Goal: Task Accomplishment & Management: Manage account settings

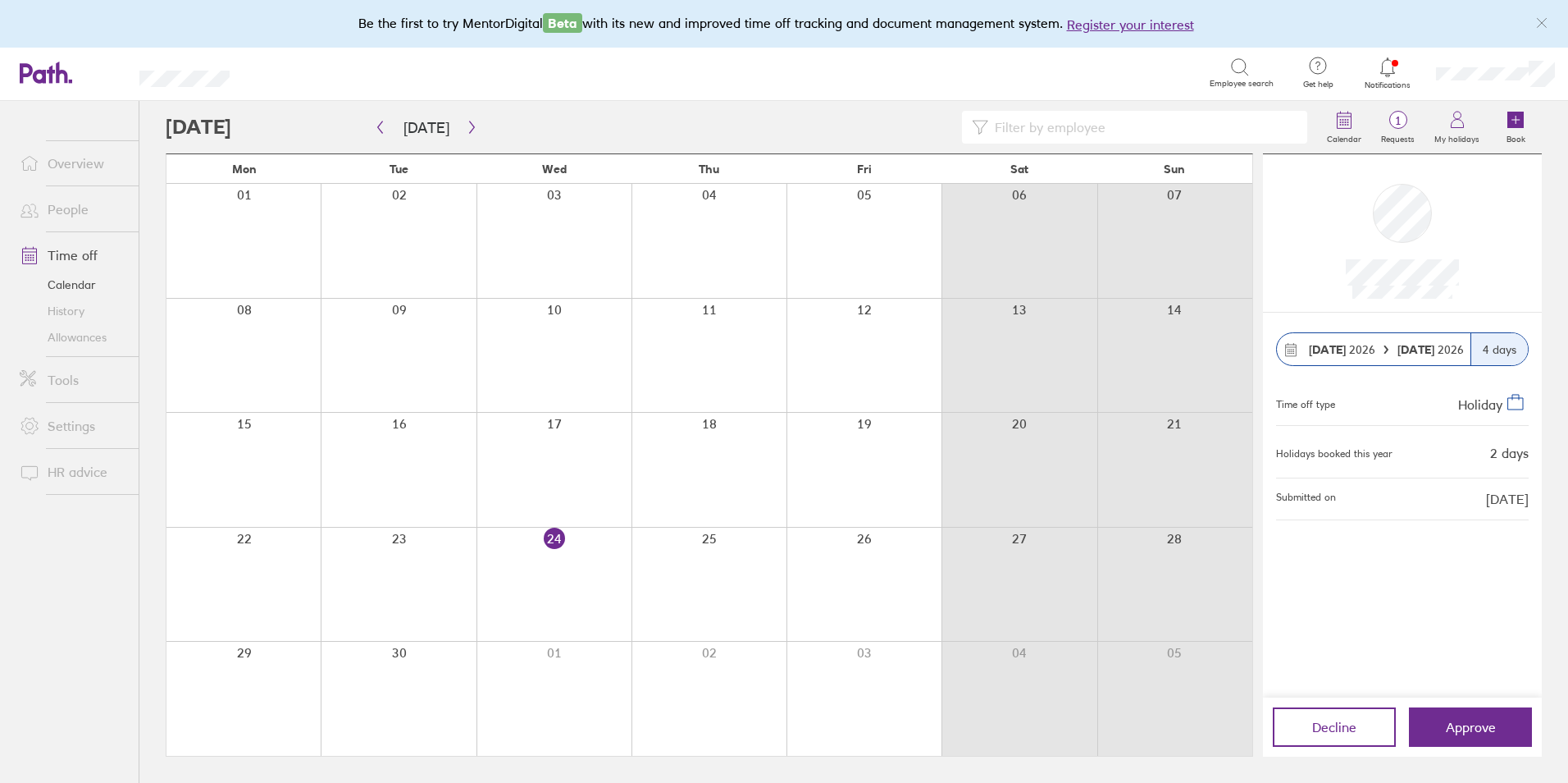
click at [1439, 707] on div "Decline Approve" at bounding box center [1402, 727] width 279 height 59
click at [58, 208] on link "People" at bounding box center [73, 209] width 132 height 33
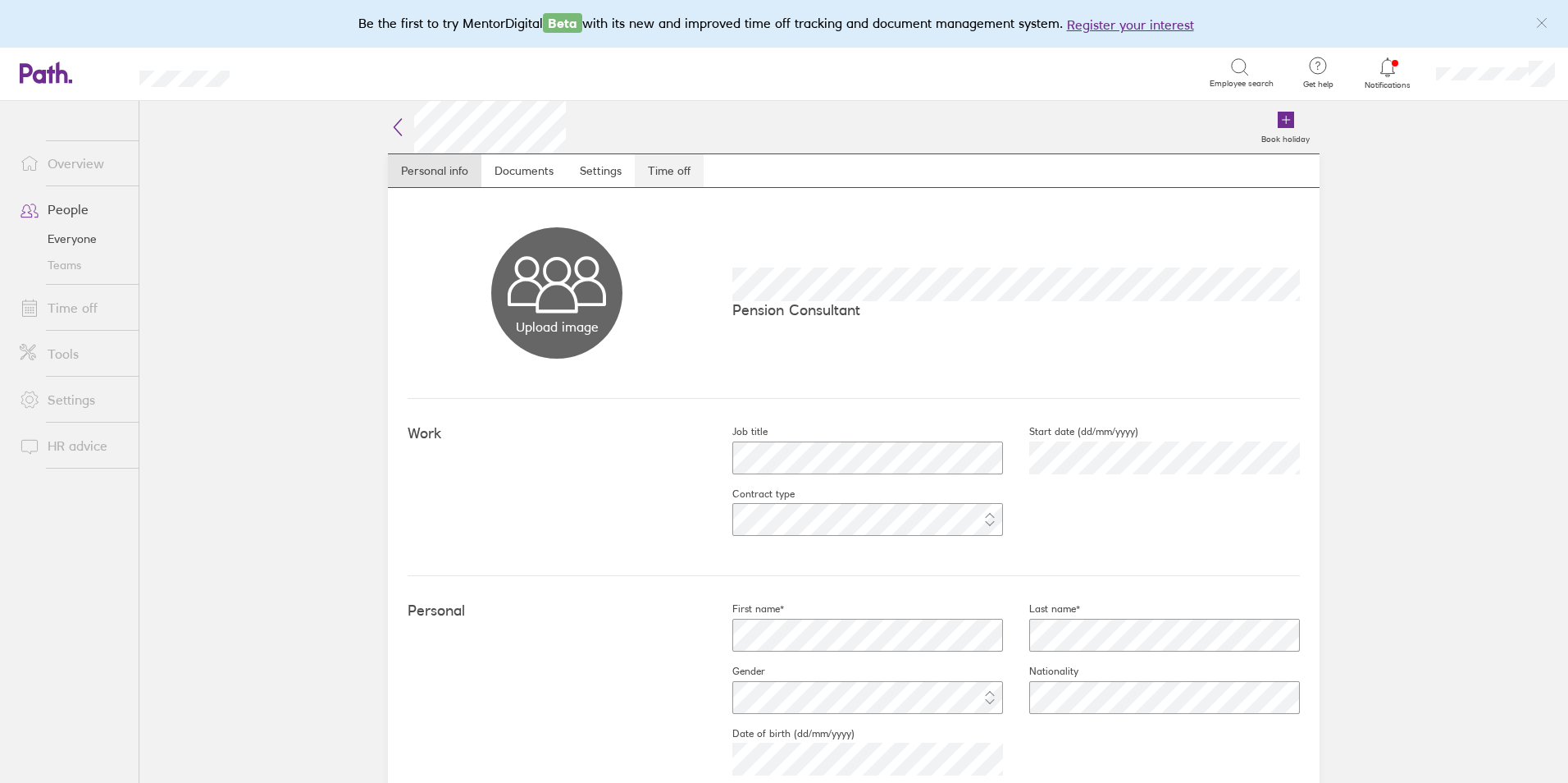
click at [672, 175] on link "Time off" at bounding box center [670, 170] width 69 height 33
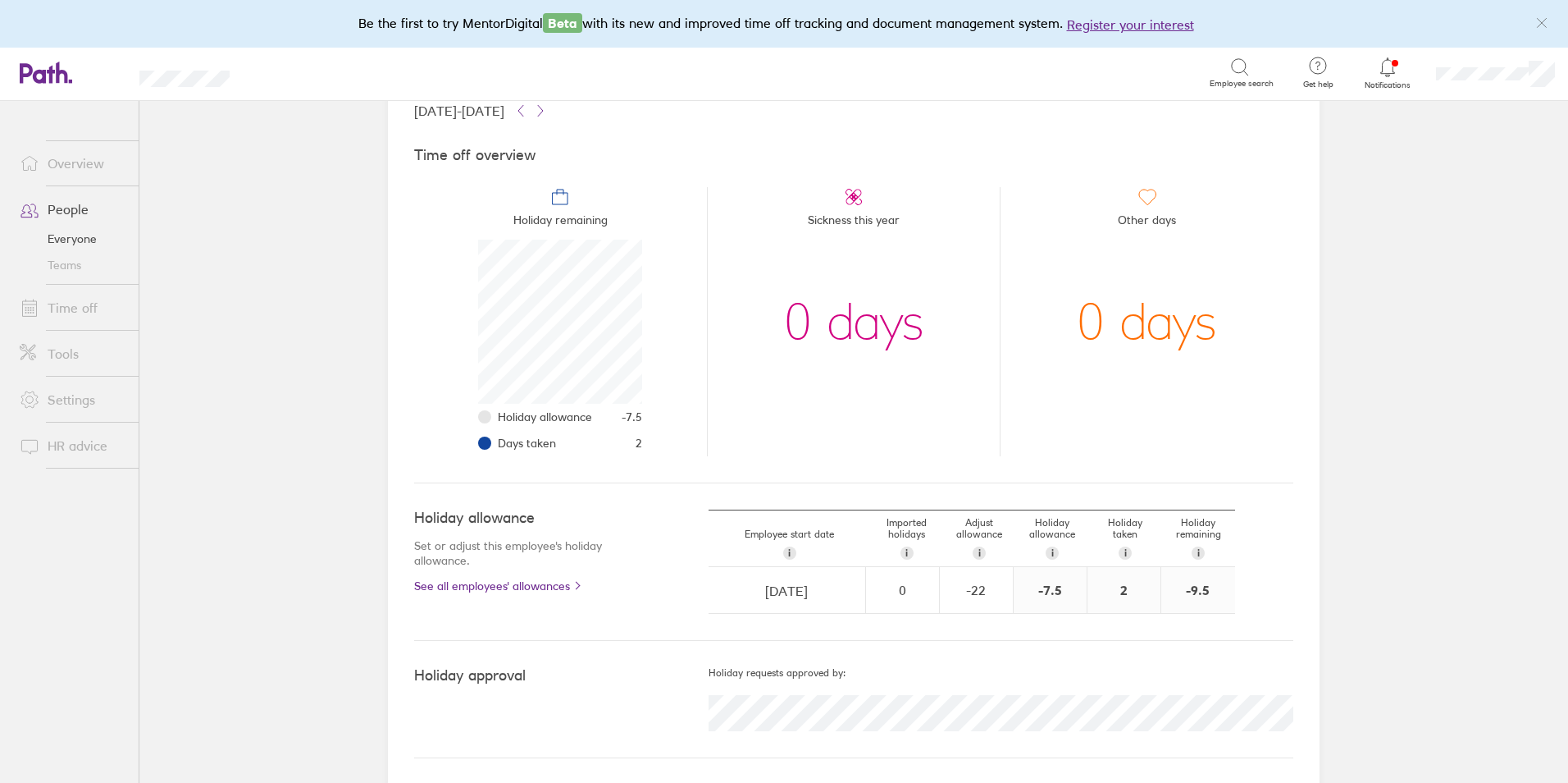
scroll to position [115, 0]
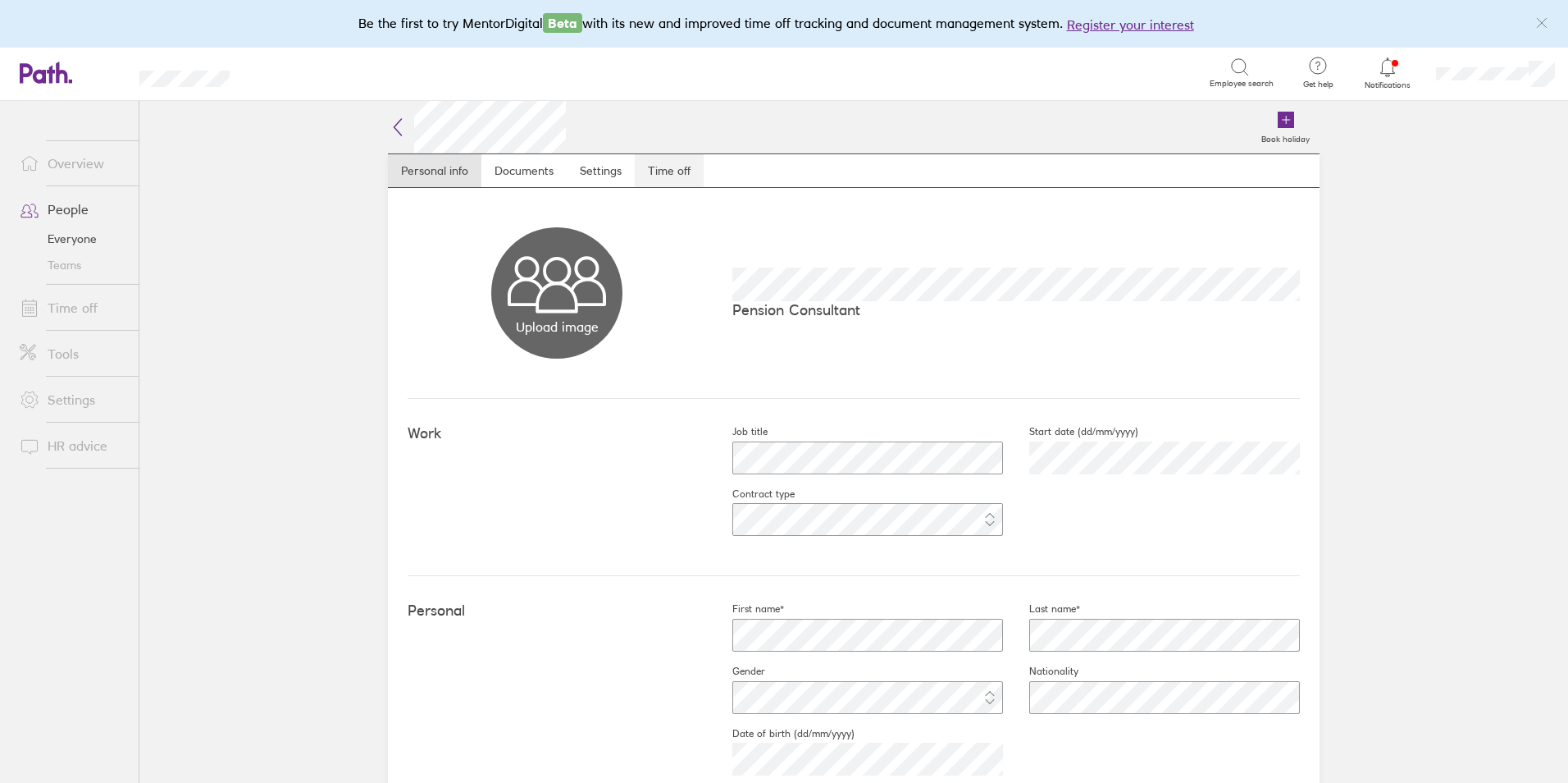
click at [667, 173] on link "Time off" at bounding box center [670, 170] width 69 height 33
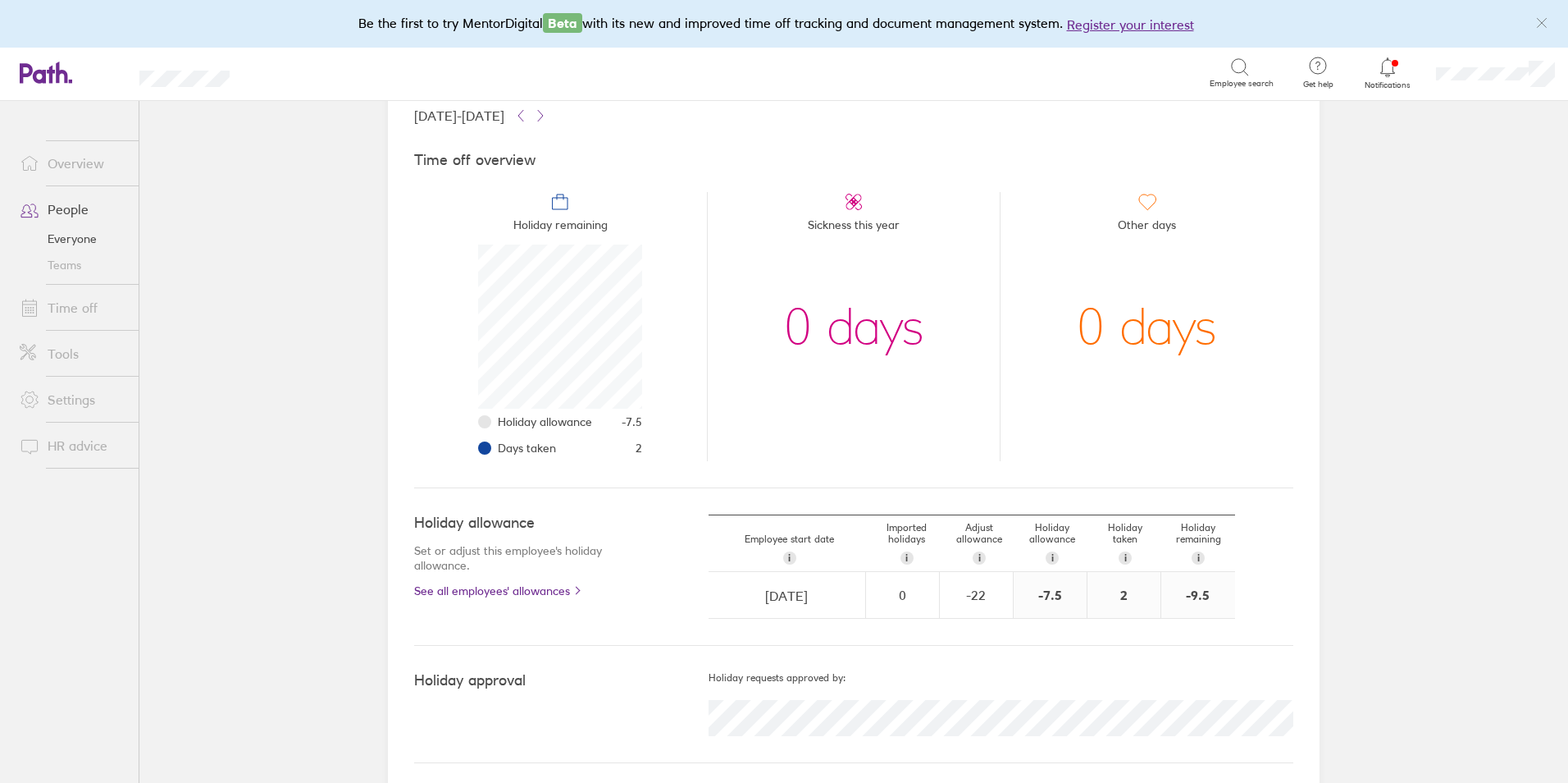
scroll to position [115, 0]
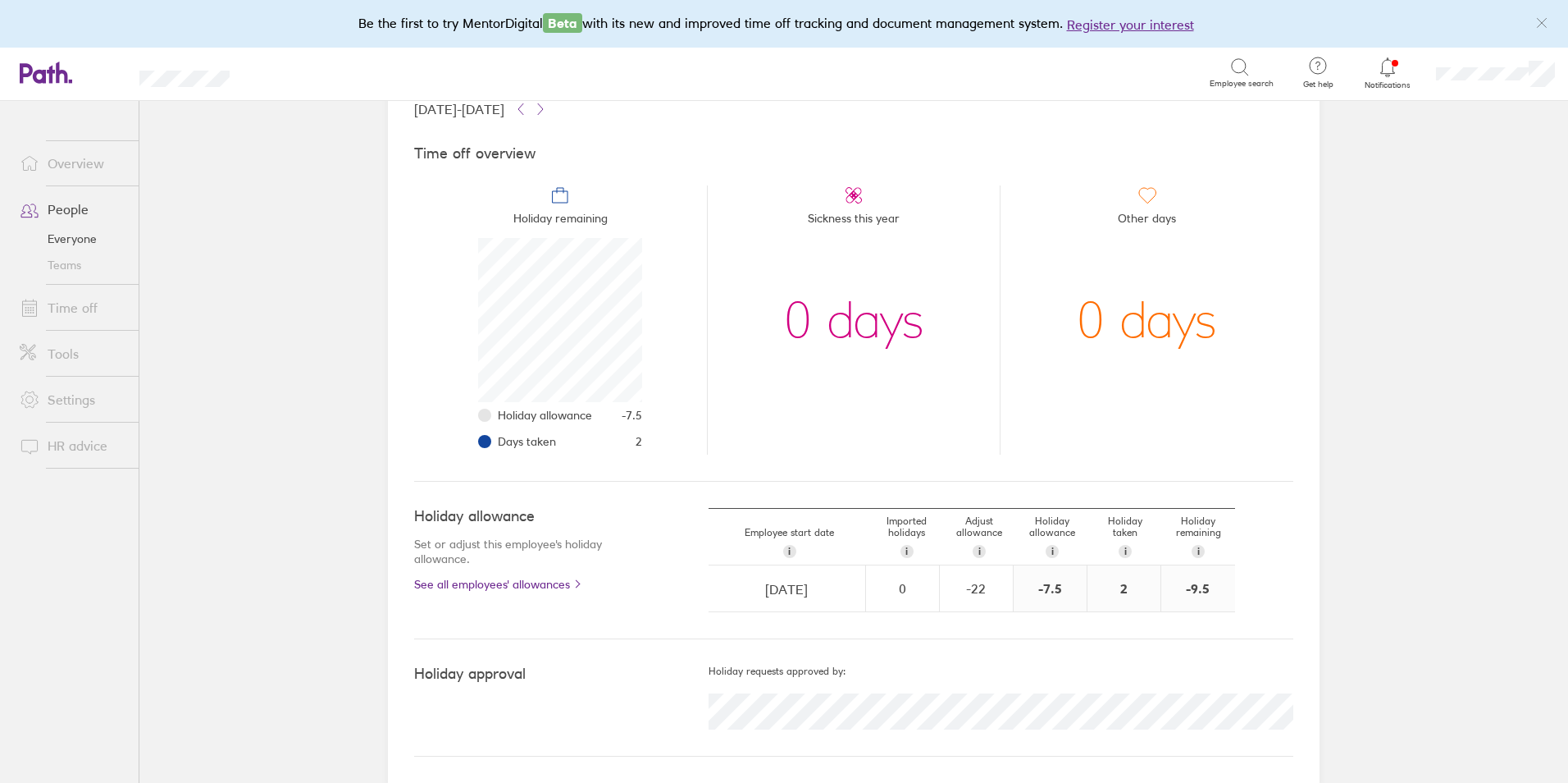
click at [1401, 77] on div at bounding box center [1389, 67] width 54 height 23
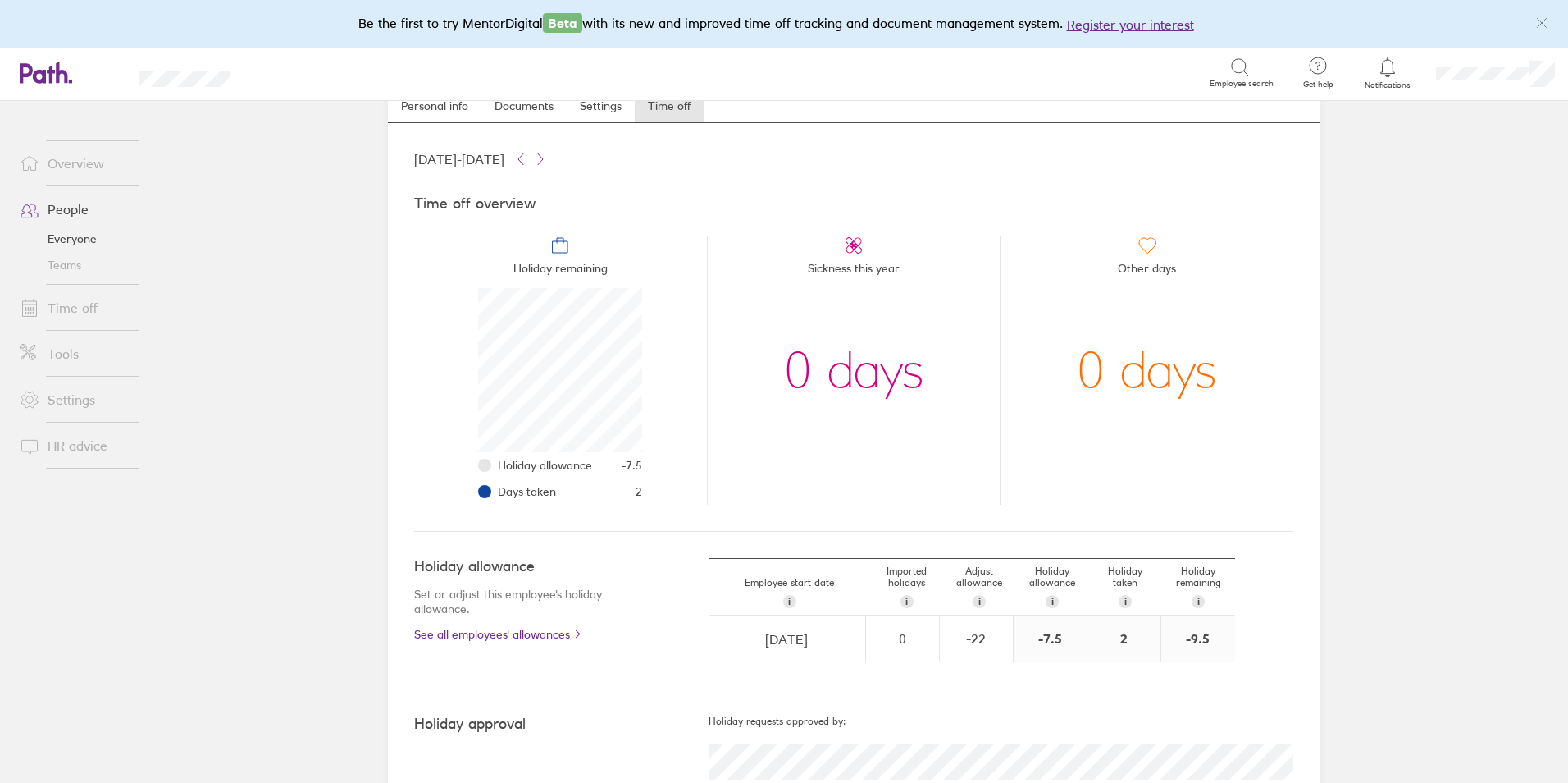
scroll to position [115, 0]
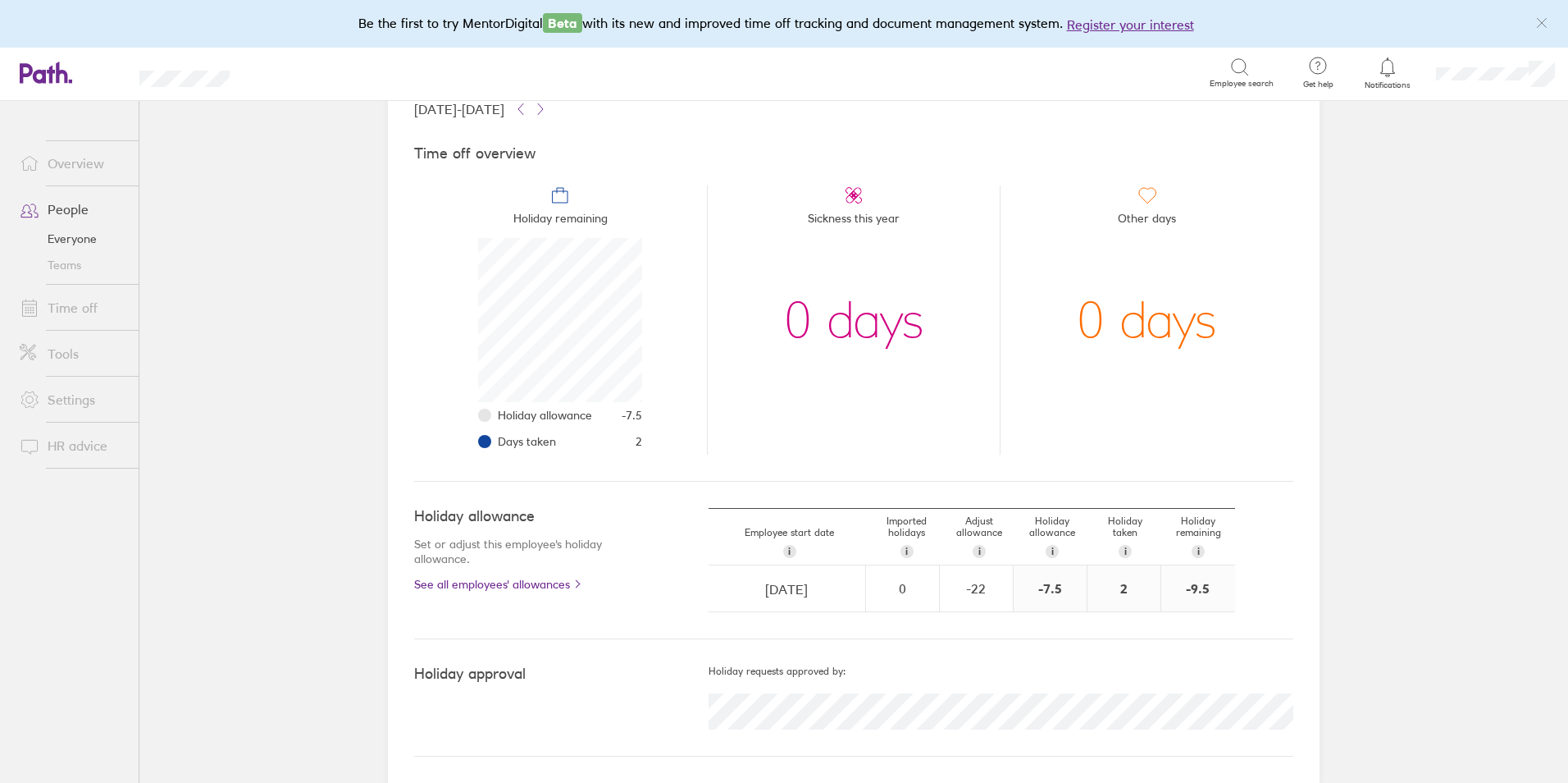
click at [1403, 85] on span "Notifications" at bounding box center [1389, 86] width 54 height 10
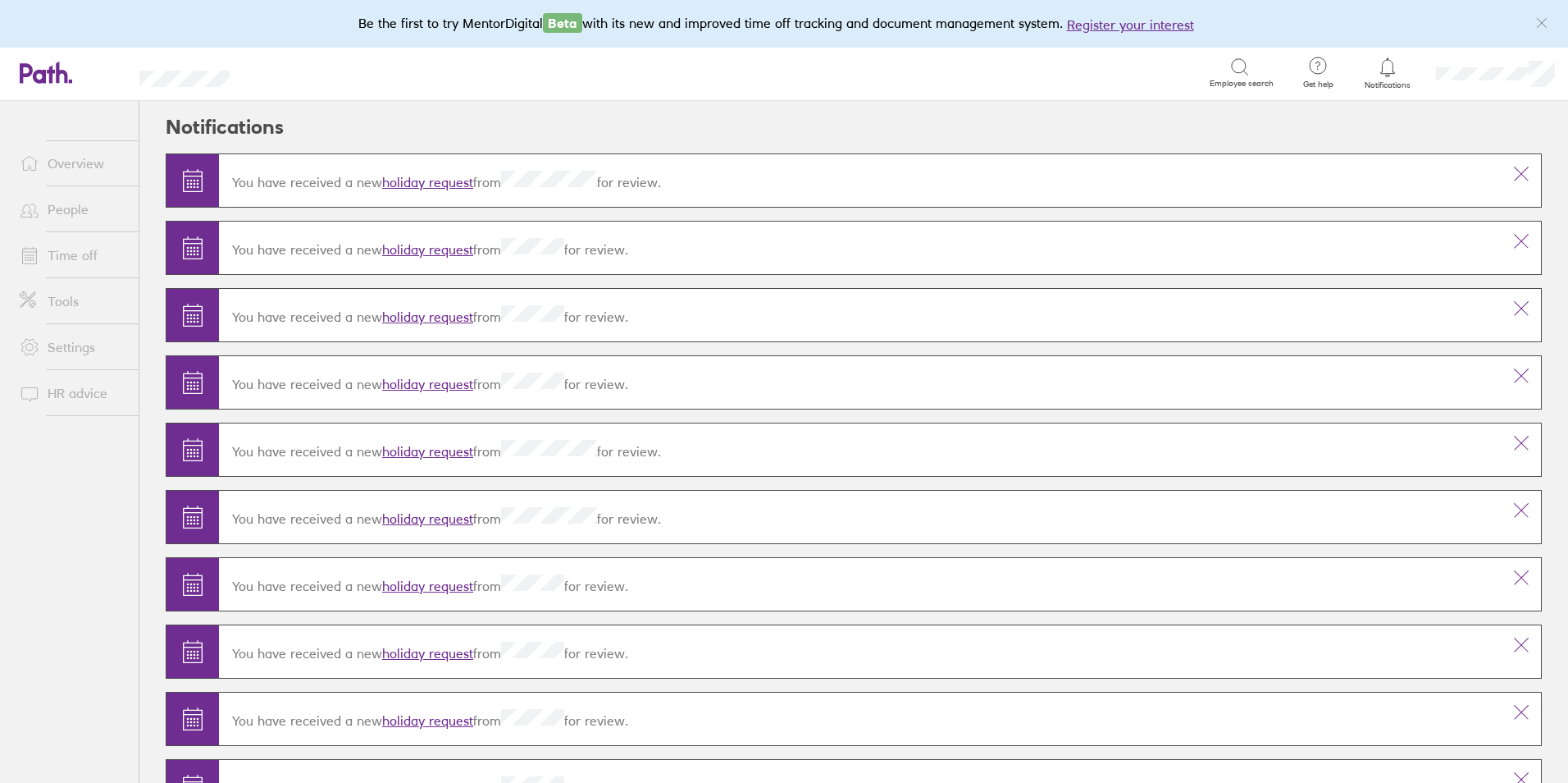
click at [422, 167] on div "You have received a new holiday request from for review." at bounding box center [860, 180] width 1283 height 46
click at [425, 174] on link "holiday request" at bounding box center [427, 183] width 91 height 17
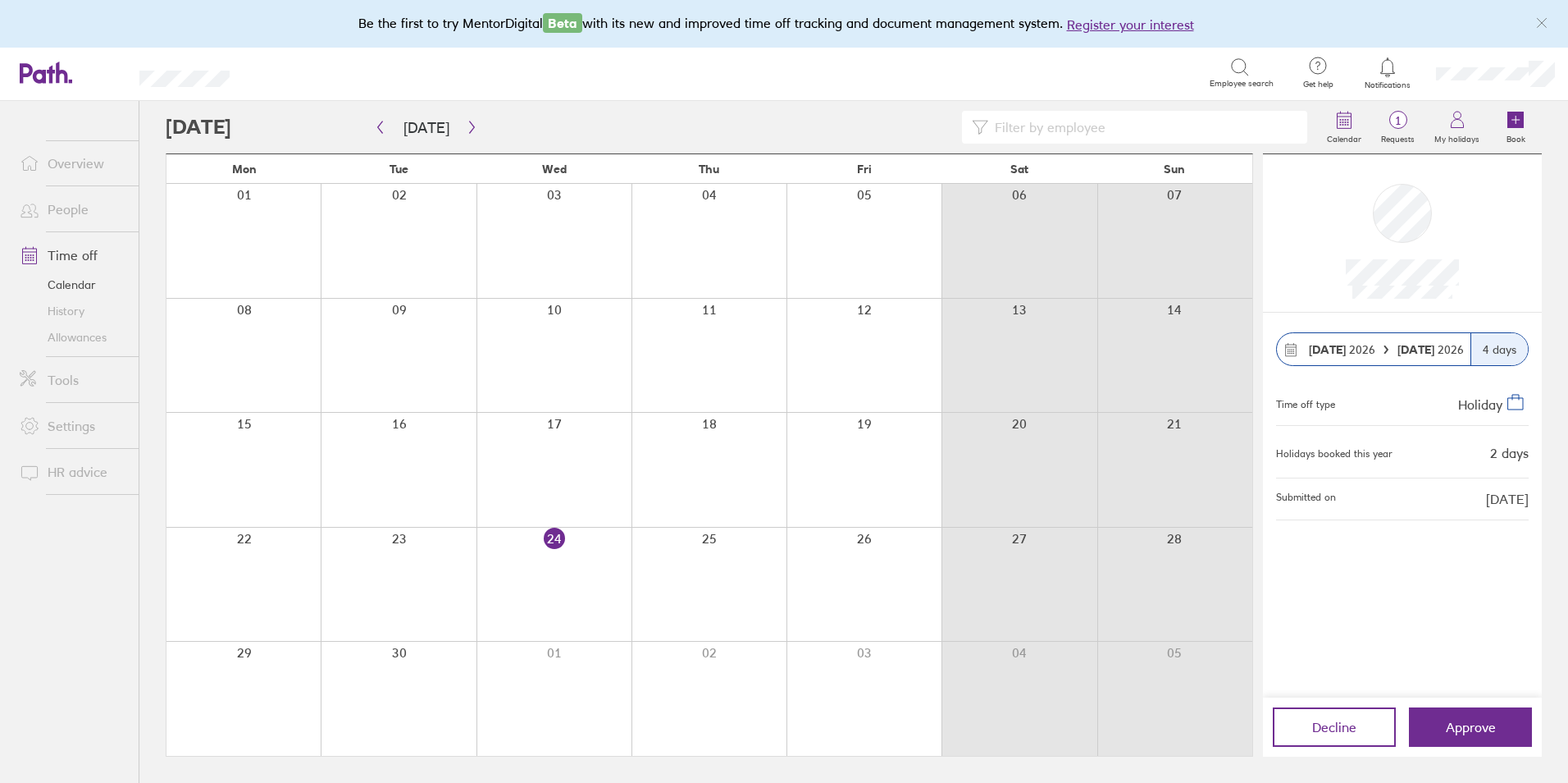
click at [1461, 707] on div "Decline Approve" at bounding box center [1402, 727] width 279 height 59
click at [1462, 719] on span "Approve" at bounding box center [1472, 727] width 50 height 15
click at [61, 210] on link "People" at bounding box center [73, 209] width 132 height 33
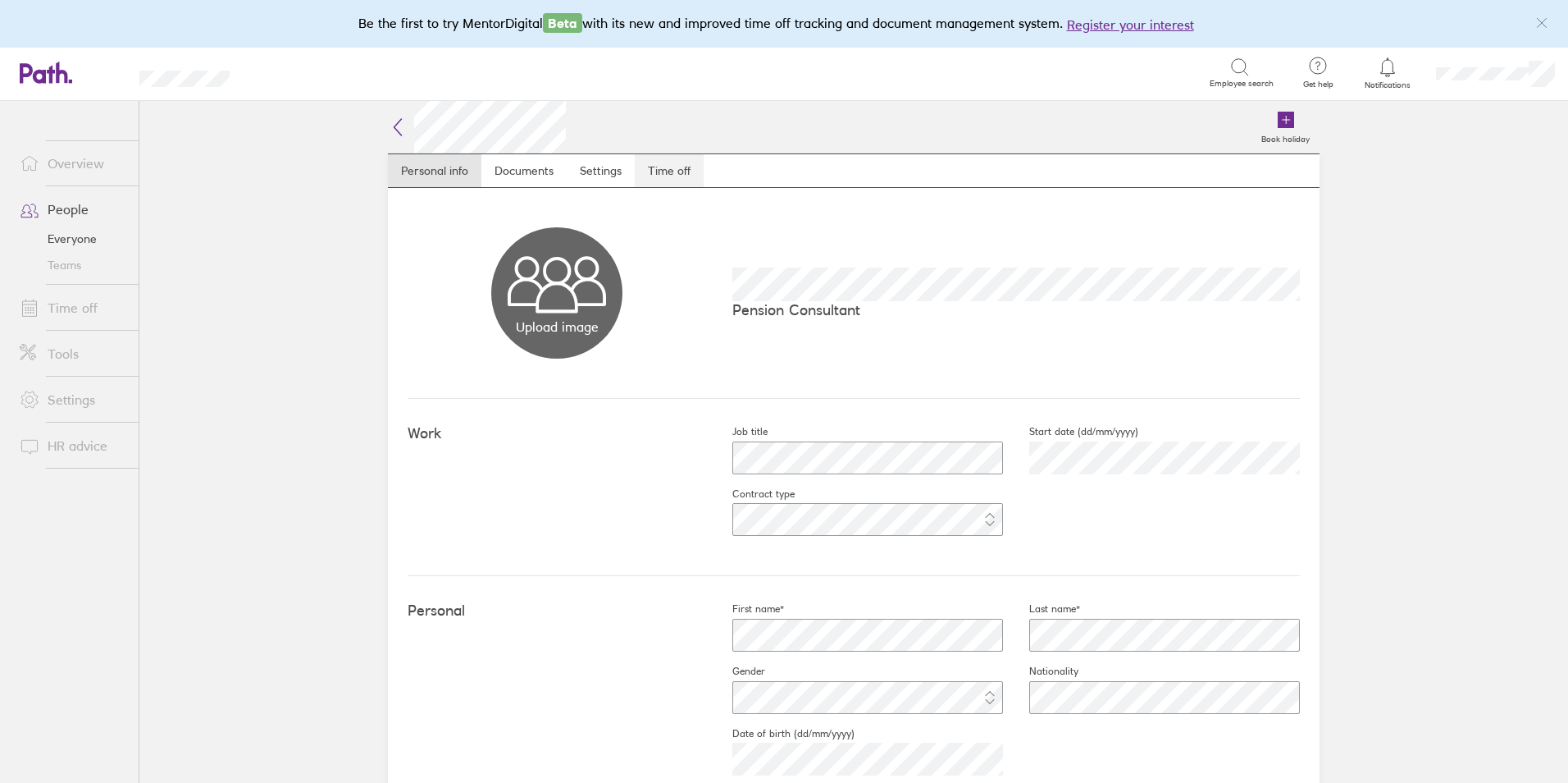
click at [645, 161] on link "Time off" at bounding box center [670, 170] width 69 height 33
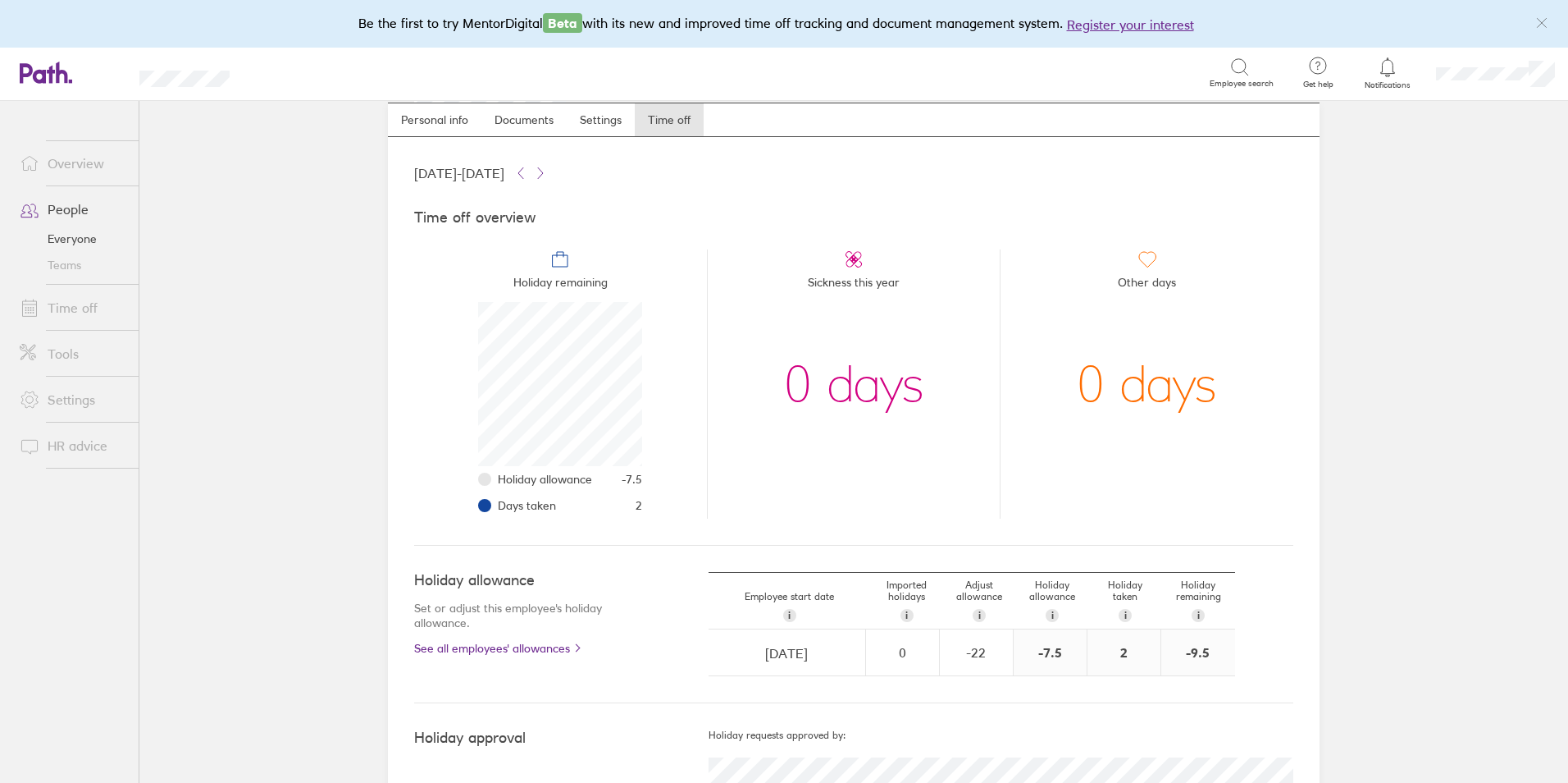
scroll to position [115, 0]
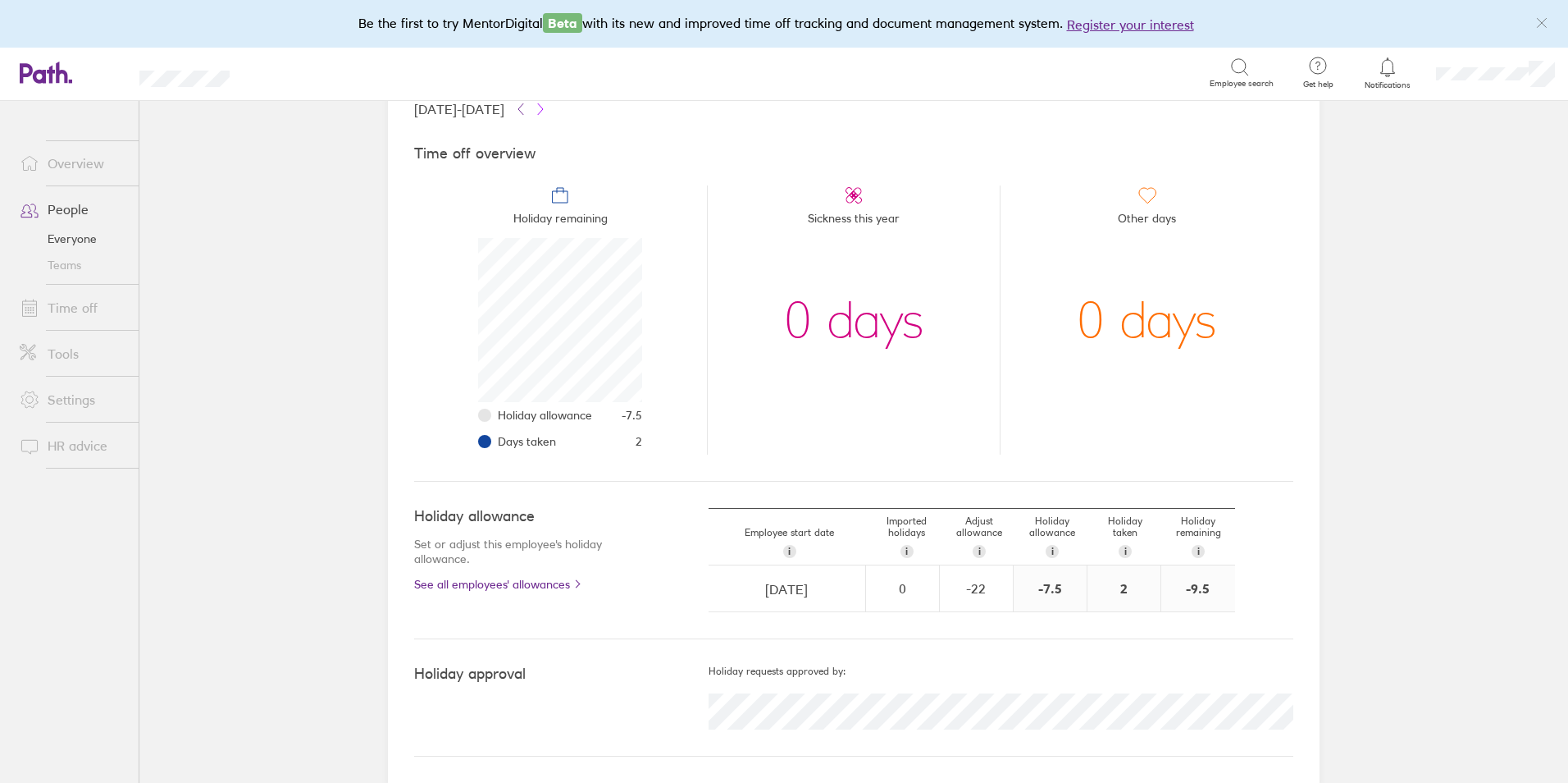
click at [547, 114] on icon at bounding box center [541, 109] width 13 height 13
